Goal: Information Seeking & Learning: Find specific page/section

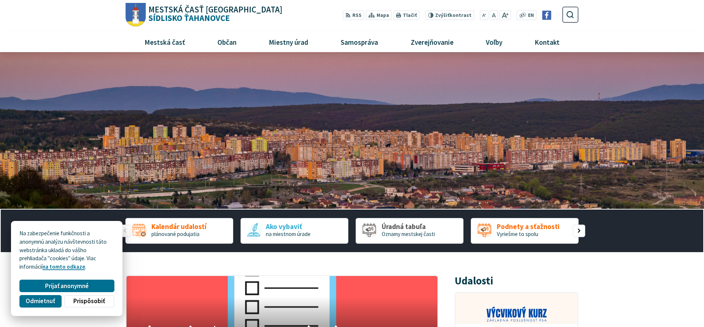
click at [34, 23] on header "Preskočiť na obsah Mestská časť Košice Sídlisko Ťahanovce Prepnúť Menu Mestská …" at bounding box center [352, 26] width 704 height 52
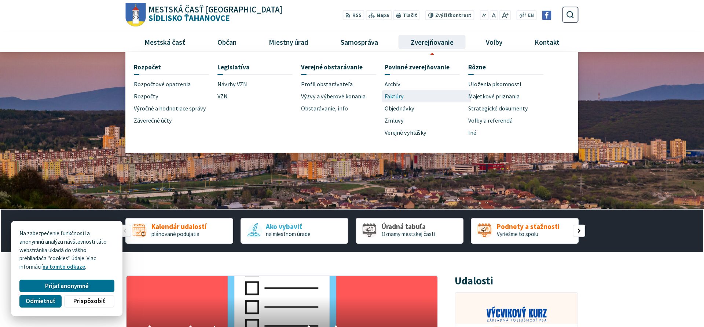
click at [402, 96] on span "Faktúry" at bounding box center [394, 96] width 19 height 12
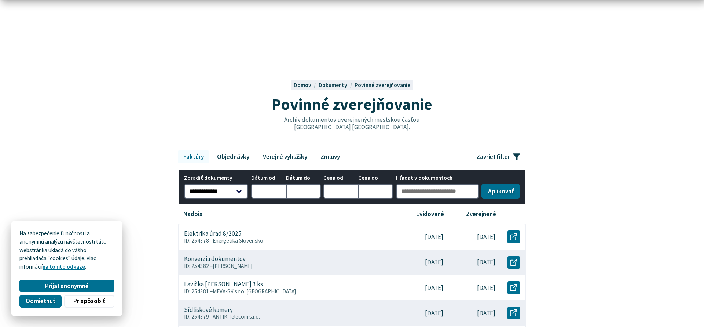
scroll to position [112, 0]
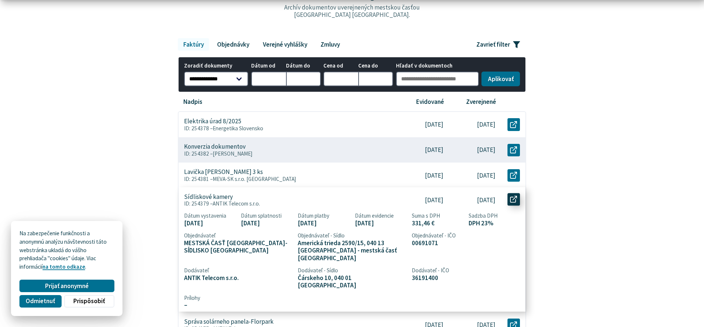
click at [512, 198] on icon at bounding box center [513, 199] width 7 height 7
click at [429, 205] on div "8.9.2025" at bounding box center [422, 199] width 52 height 25
click at [272, 198] on div "Sídliskové kamery ID: 254379 – ANTIK Telecom s.r.o." at bounding box center [288, 199] width 218 height 25
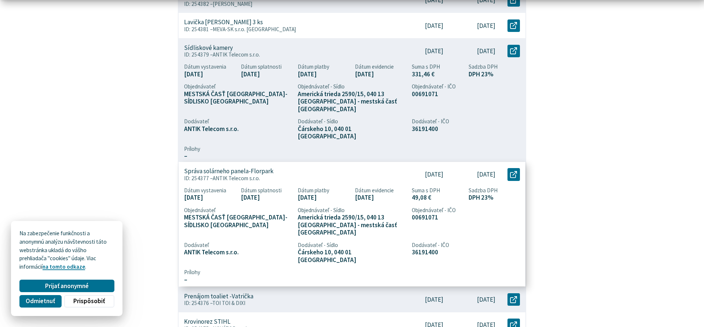
click at [237, 175] on span "ANTIK Telecom s.r.o." at bounding box center [236, 178] width 47 height 7
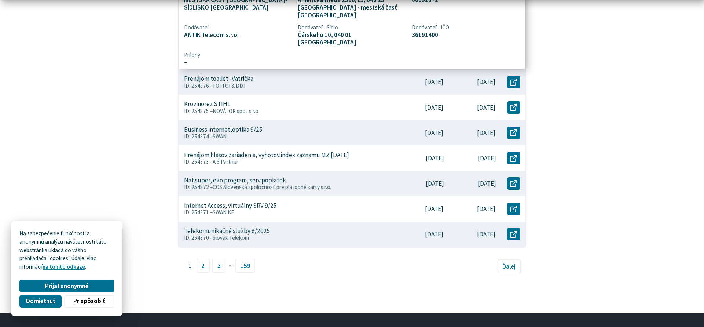
scroll to position [411, 0]
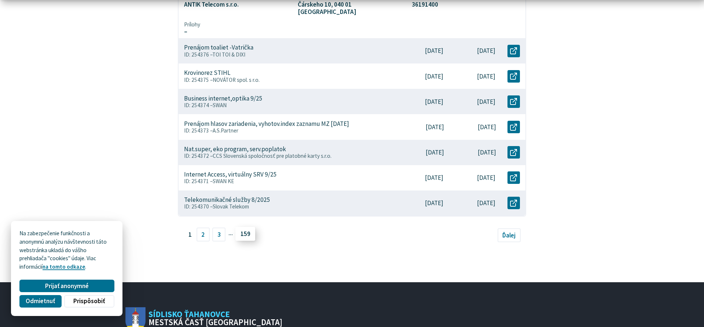
click at [250, 227] on link "159" at bounding box center [245, 234] width 20 height 14
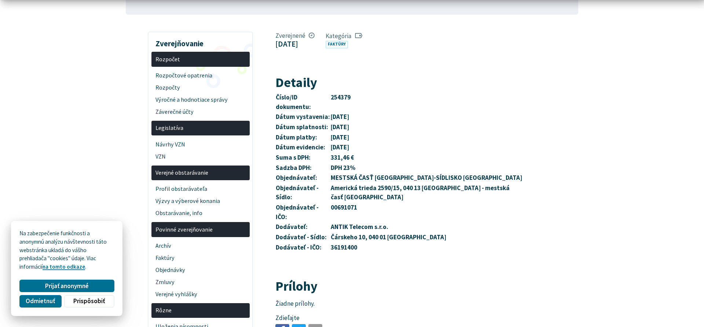
scroll to position [187, 0]
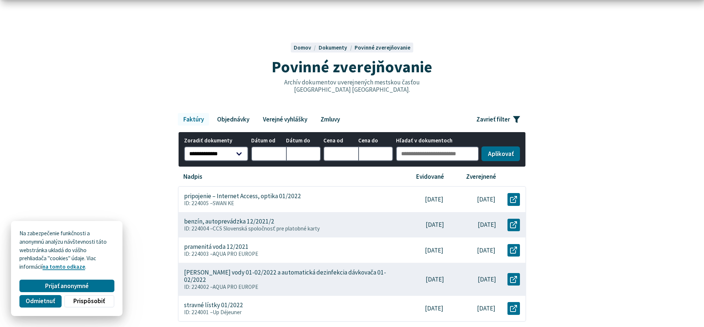
scroll to position [150, 0]
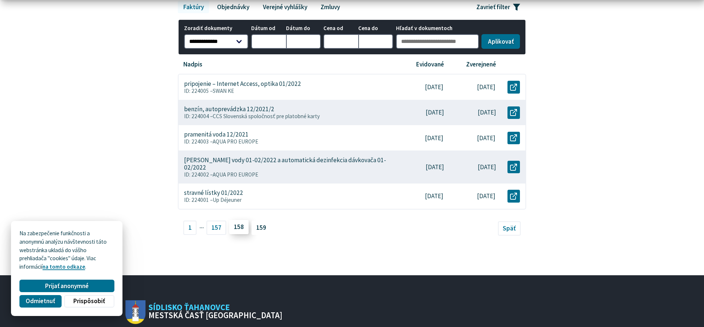
click at [242, 227] on link "158" at bounding box center [239, 227] width 20 height 14
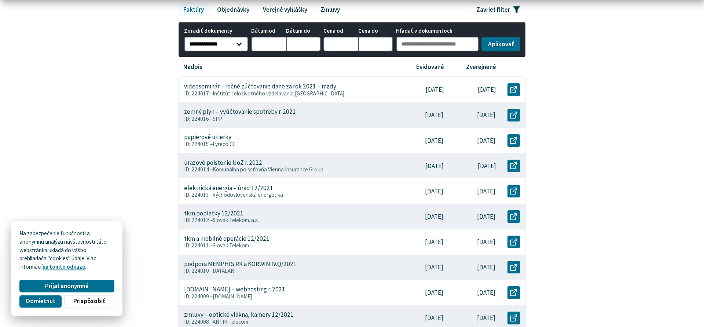
scroll to position [150, 0]
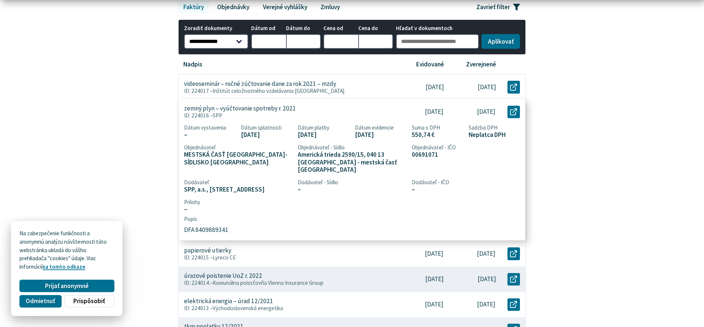
click at [378, 113] on p "ID: 224016 – SPP" at bounding box center [287, 115] width 207 height 7
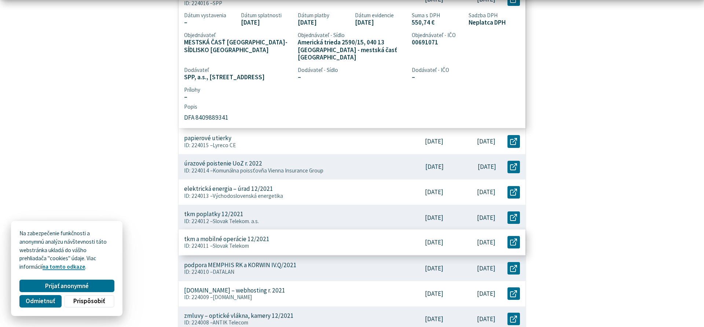
scroll to position [374, 0]
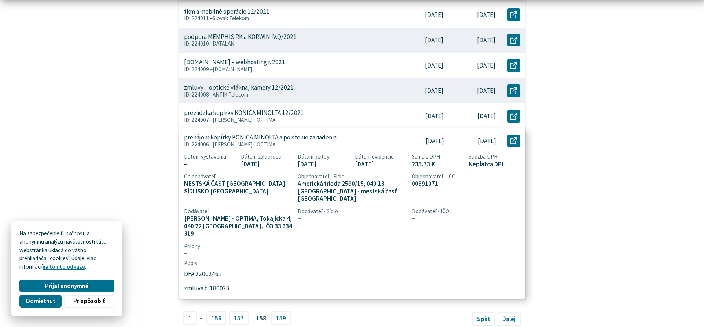
click at [310, 257] on article "prenájom kopírky KONICA MINOLTA a poistenie zariadenia ID: 224006 – Iveta Sokol…" at bounding box center [352, 213] width 347 height 170
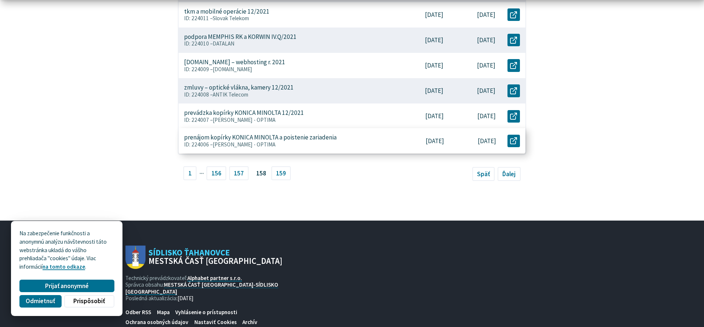
click at [310, 153] on article "prenájom kopírky KONICA MINOLTA a poistenie zariadenia ID: 224006 – Iveta Sokol…" at bounding box center [352, 140] width 347 height 25
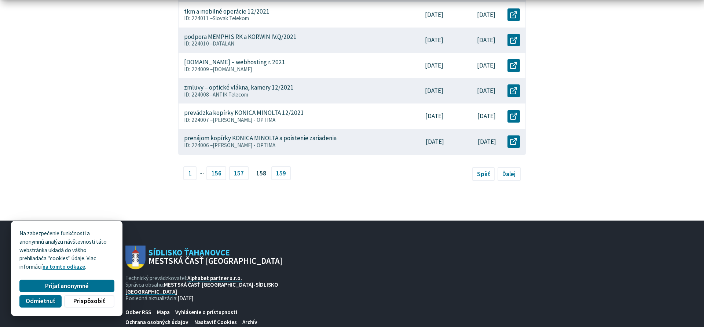
click at [250, 173] on li "157" at bounding box center [240, 173] width 22 height 14
click at [247, 174] on link "157" at bounding box center [239, 172] width 20 height 14
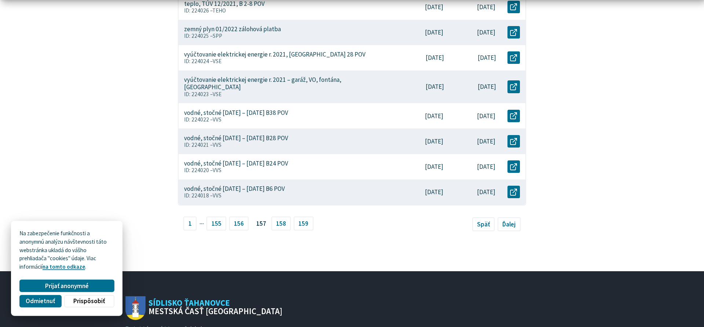
scroll to position [337, 0]
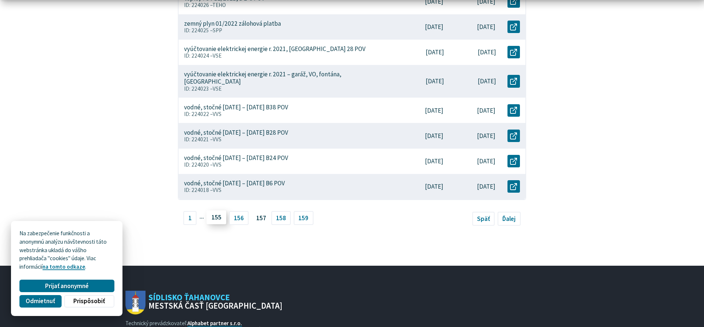
click at [218, 213] on link "155" at bounding box center [216, 217] width 20 height 14
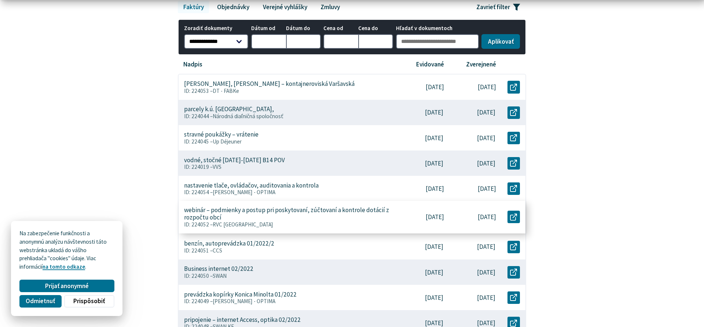
scroll to position [187, 0]
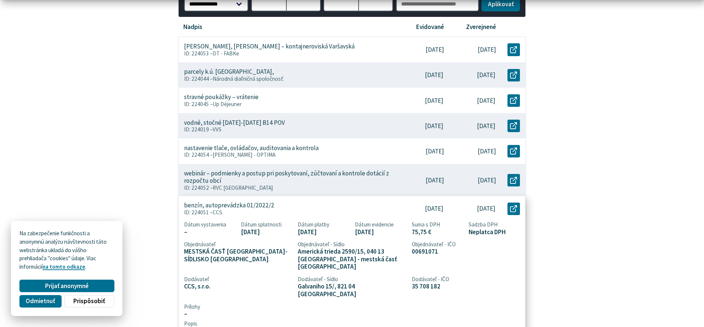
click at [264, 211] on p "ID: 224051 – CCS" at bounding box center [287, 212] width 207 height 7
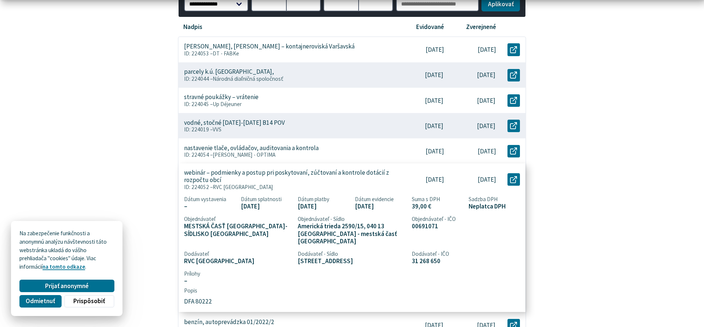
click at [394, 191] on div "webinár – podmienky a postup pri poskytovaní, zúčtovaní a kontrole dotácií z ro…" at bounding box center [288, 179] width 219 height 33
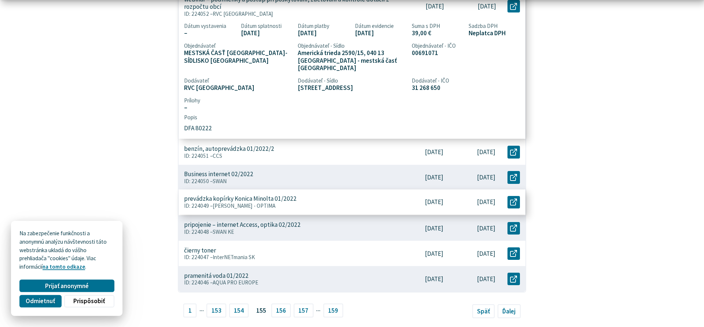
scroll to position [374, 0]
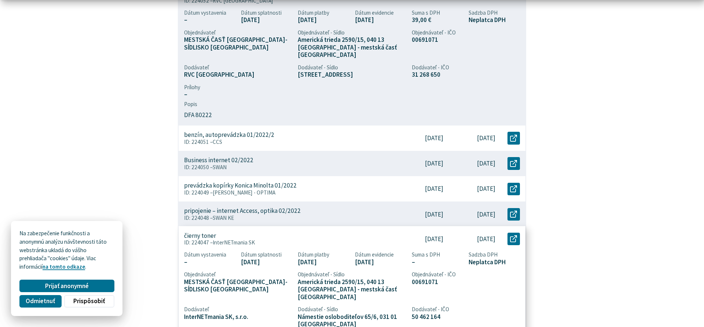
click at [219, 239] on span "InterNETmania SK" at bounding box center [234, 242] width 42 height 7
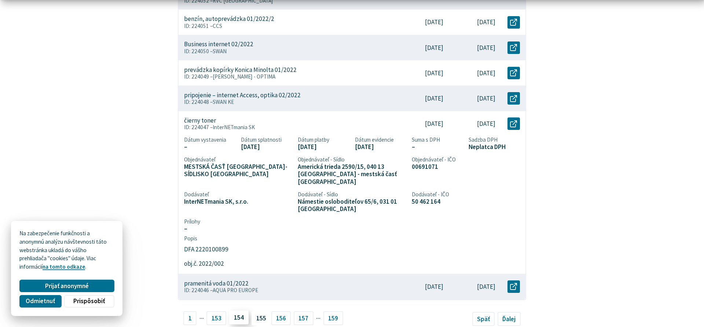
click at [244, 310] on link "154" at bounding box center [239, 317] width 20 height 14
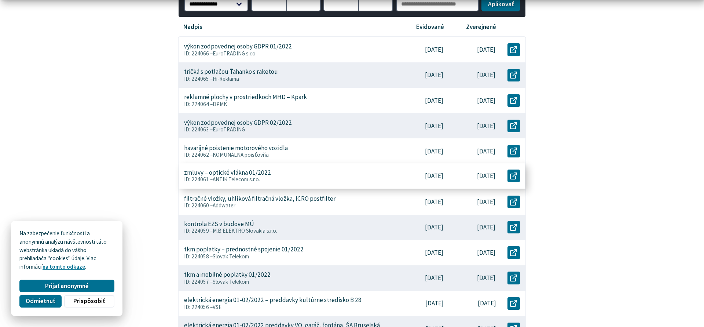
scroll to position [262, 0]
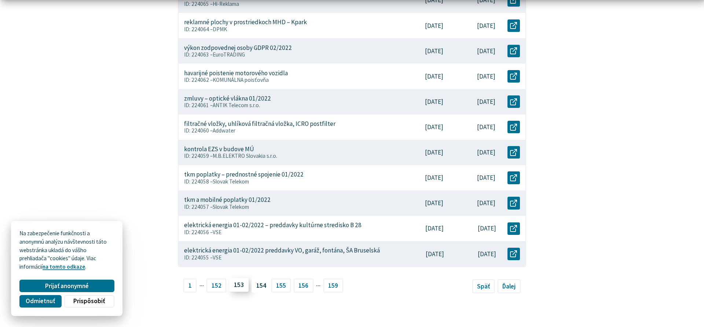
click at [240, 286] on link "153" at bounding box center [239, 285] width 20 height 14
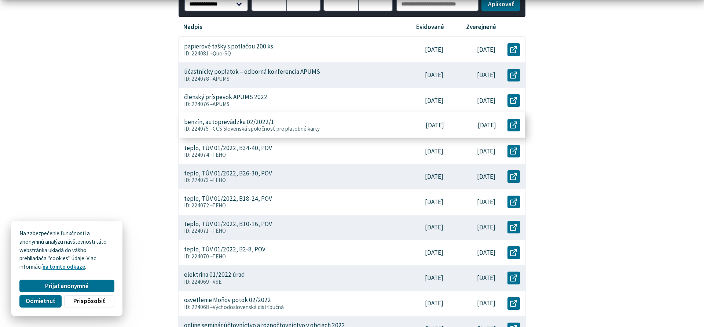
scroll to position [299, 0]
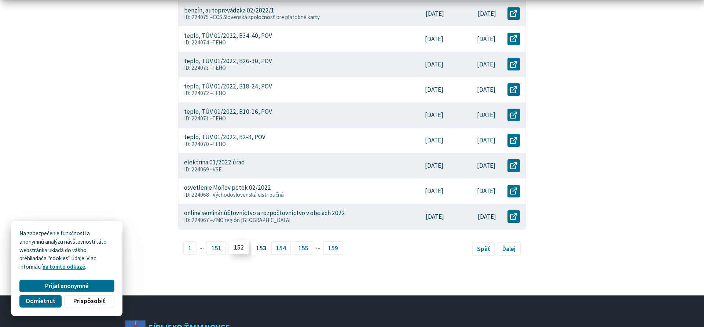
click at [241, 248] on link "152" at bounding box center [239, 247] width 20 height 14
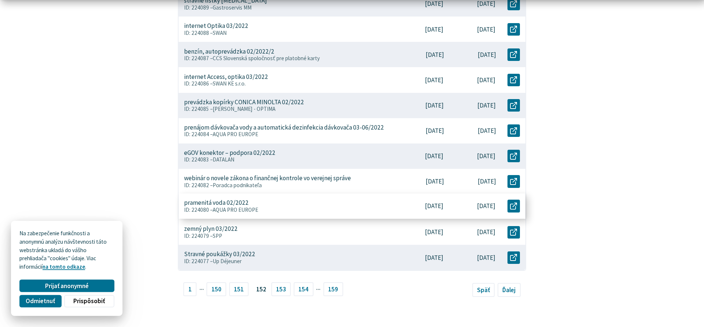
scroll to position [299, 0]
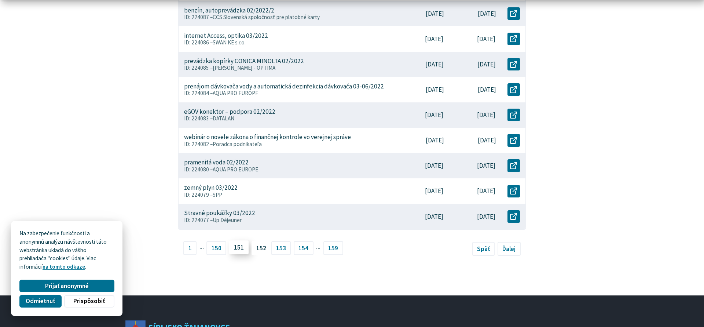
click at [241, 250] on link "151" at bounding box center [239, 247] width 20 height 14
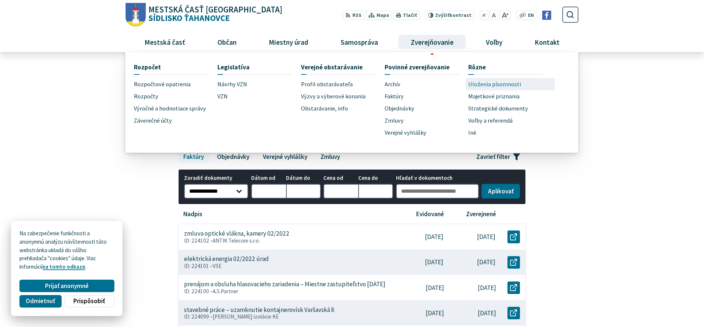
click at [485, 81] on span "Uloženia písomnosti" at bounding box center [494, 84] width 53 height 12
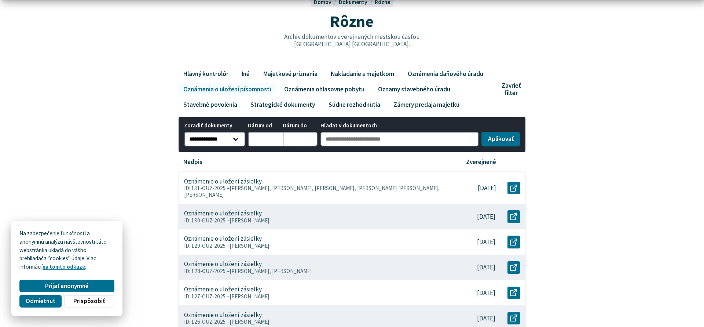
scroll to position [112, 0]
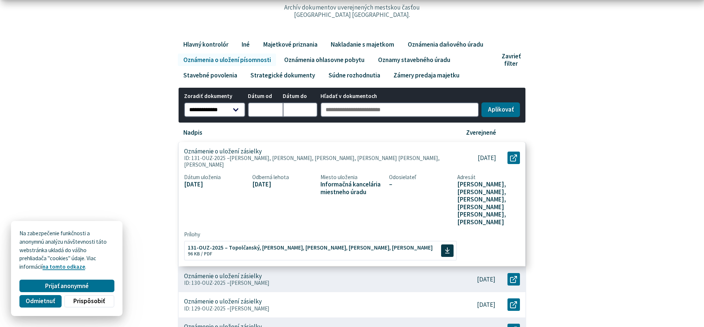
click at [298, 153] on div "Oznámenie o uložení zásielky ID: 131-OUZ-2025 – [PERSON_NAME], [PERSON_NAME], […" at bounding box center [314, 158] width 271 height 32
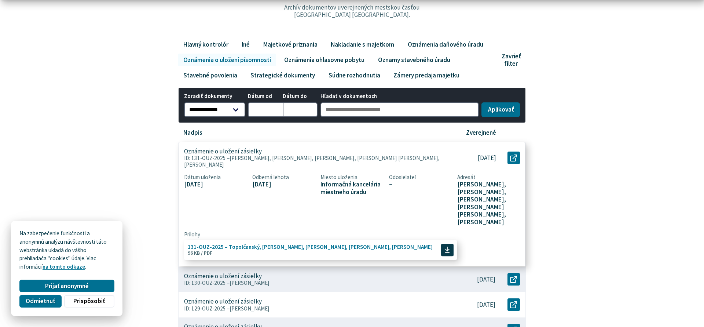
click at [303, 244] on span "131-OUZ-2025 – Topolčanský, [PERSON_NAME], [PERSON_NAME], [PERSON_NAME], [PERSO…" at bounding box center [310, 247] width 245 height 6
